Goal: Task Accomplishment & Management: Manage account settings

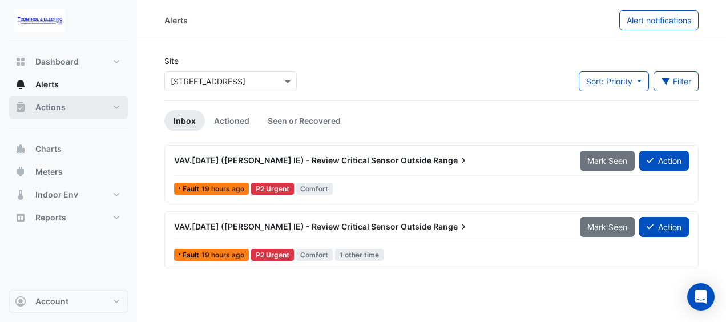
click at [83, 103] on button "Actions" at bounding box center [68, 107] width 119 height 23
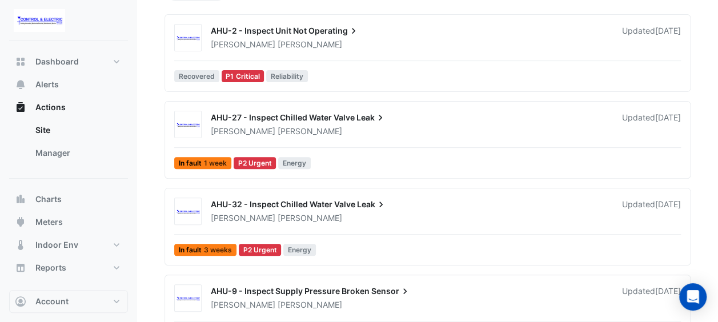
scroll to position [168, 0]
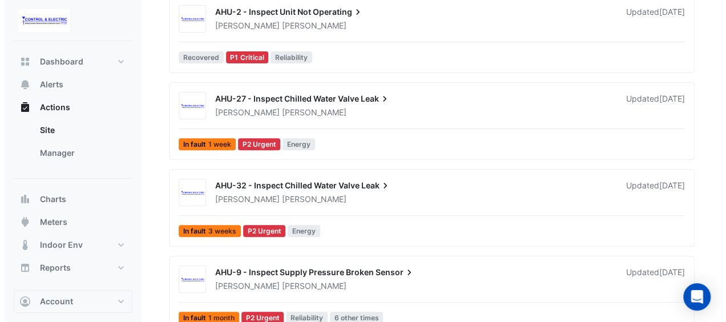
scroll to position [168, 0]
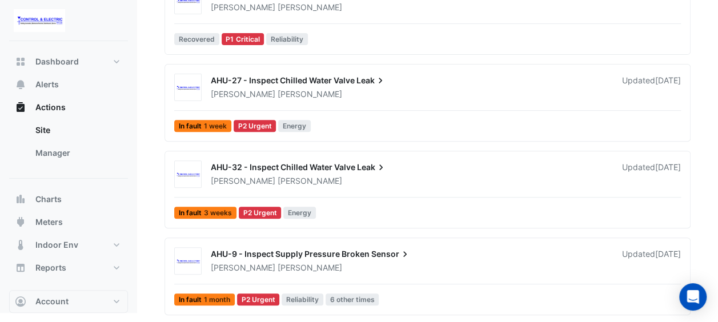
click at [426, 189] on div "AHU-32 - Inspect Chilled Water Valve Leak [PERSON_NAME] Updated [DATE] In fault…" at bounding box center [428, 191] width 516 height 63
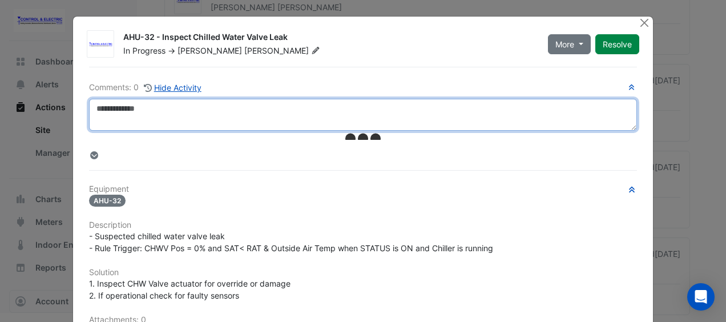
click at [342, 110] on textarea at bounding box center [363, 115] width 548 height 32
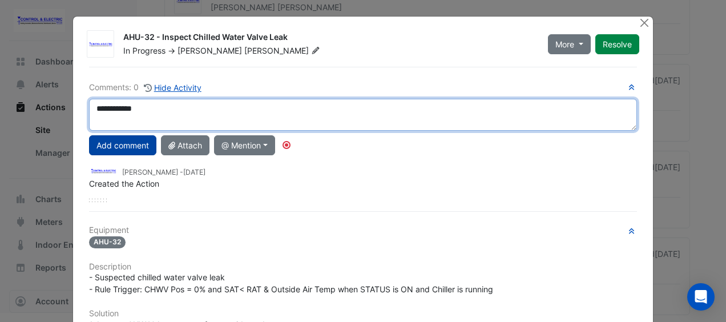
type textarea "**********"
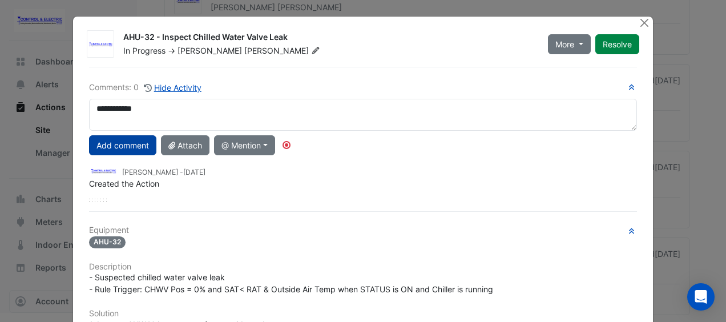
click at [107, 145] on button "Add comment" at bounding box center [122, 145] width 67 height 20
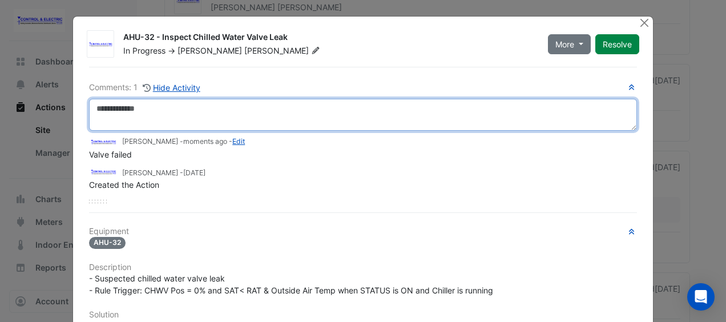
click at [402, 112] on textarea at bounding box center [363, 115] width 548 height 32
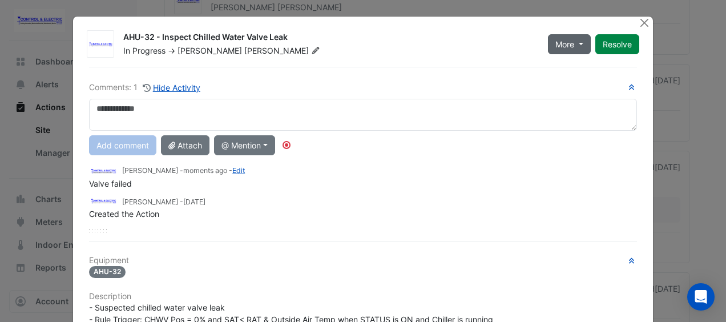
click at [580, 41] on button "More" at bounding box center [569, 44] width 43 height 20
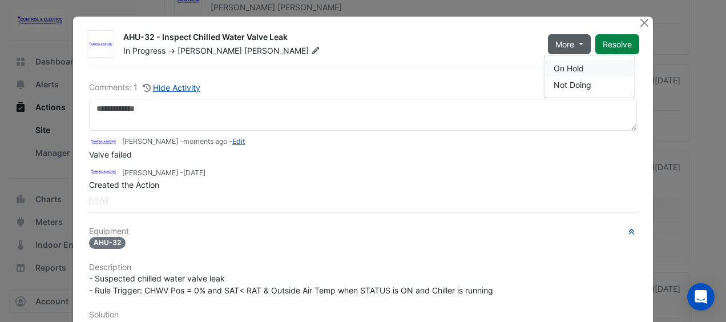
click at [570, 70] on button "On Hold" at bounding box center [590, 68] width 90 height 17
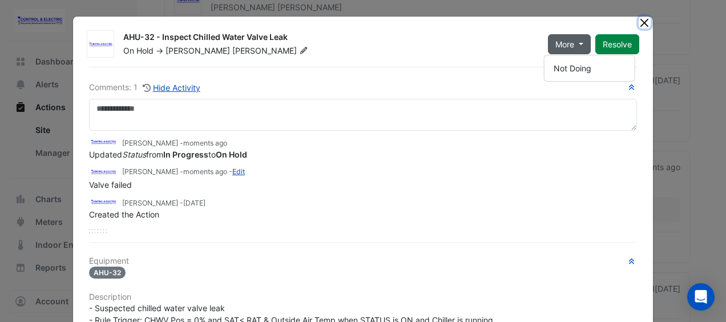
click at [639, 26] on button "Close" at bounding box center [645, 23] width 12 height 12
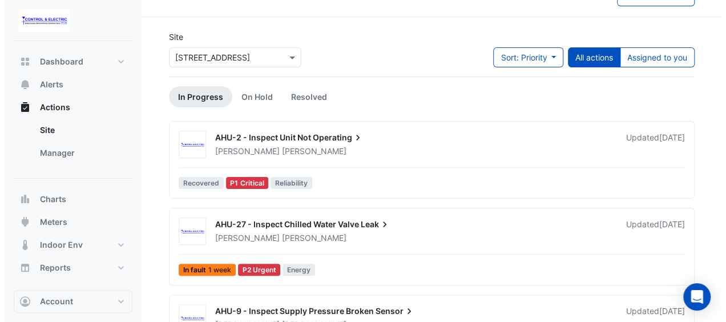
scroll to position [81, 0]
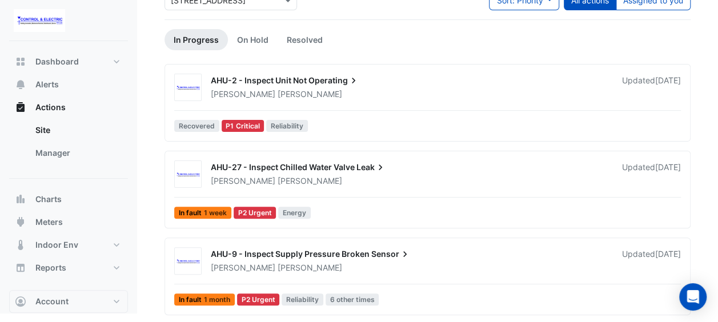
click at [431, 168] on div "AHU-27 - Inspect Chilled Water Valve Leak" at bounding box center [409, 169] width 397 height 14
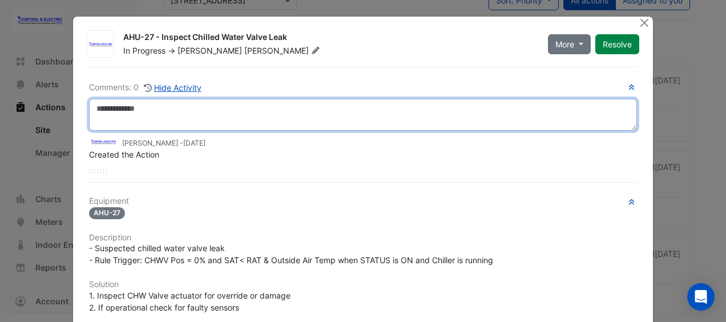
click at [336, 106] on textarea at bounding box center [363, 115] width 548 height 32
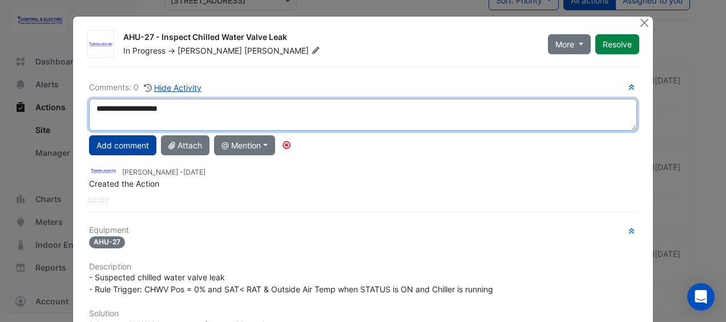
type textarea "**********"
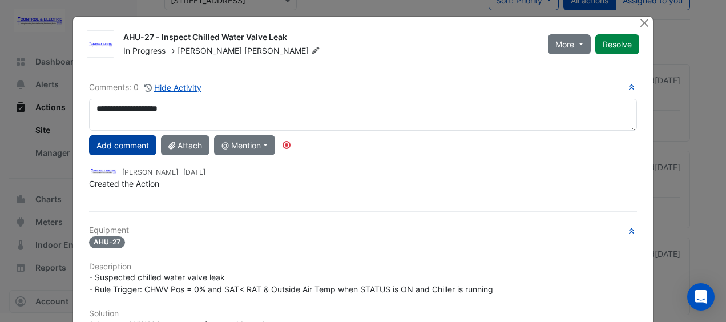
click at [145, 140] on button "Add comment" at bounding box center [122, 145] width 67 height 20
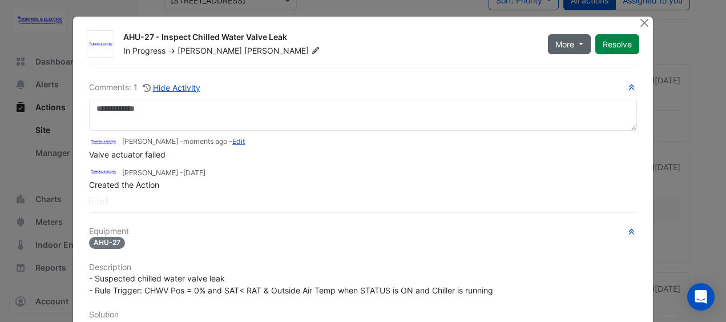
click at [568, 41] on span "More" at bounding box center [565, 44] width 19 height 12
click at [568, 66] on button "On Hold" at bounding box center [590, 69] width 90 height 17
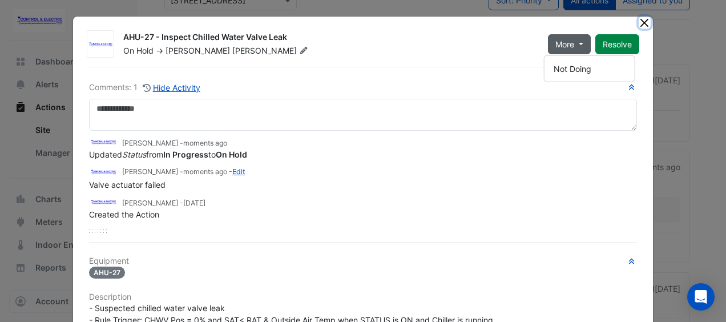
click at [641, 22] on button "Close" at bounding box center [645, 23] width 12 height 12
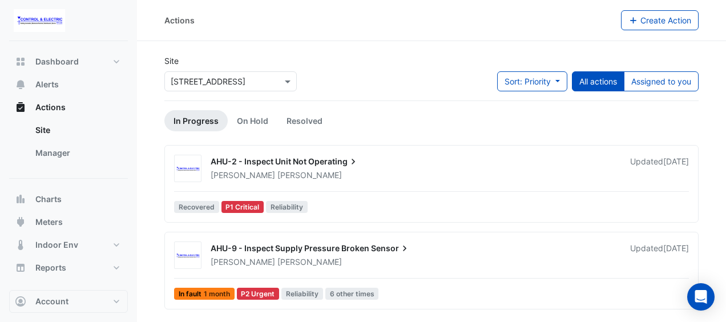
click at [452, 258] on div "[PERSON_NAME]" at bounding box center [414, 261] width 408 height 11
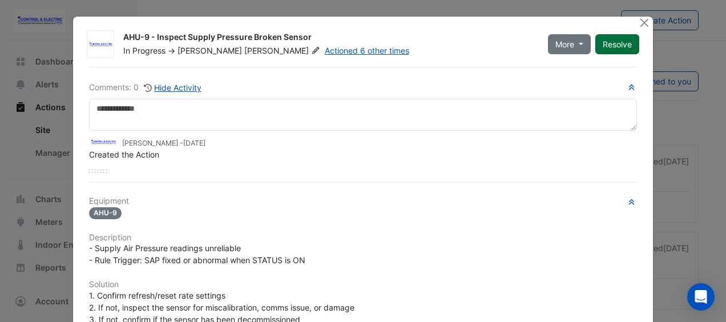
click at [614, 42] on button "Resolve" at bounding box center [618, 44] width 44 height 20
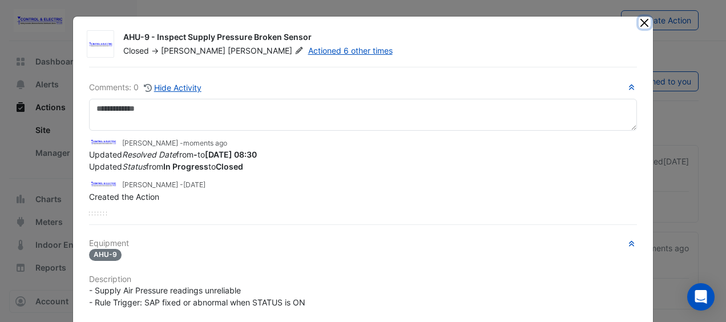
click at [639, 24] on button "Close" at bounding box center [645, 23] width 12 height 12
